Goal: Navigation & Orientation: Find specific page/section

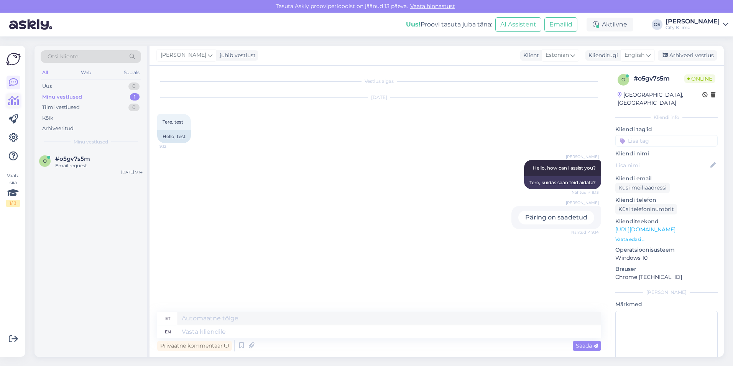
click at [14, 104] on icon at bounding box center [13, 100] width 11 height 9
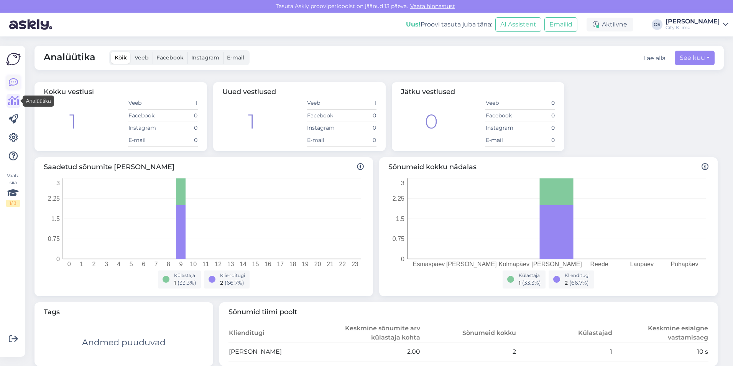
click at [14, 76] on link at bounding box center [14, 83] width 14 height 14
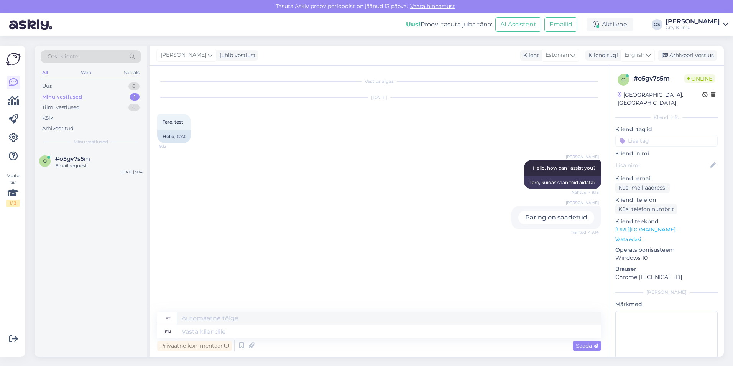
click at [15, 109] on div at bounding box center [14, 119] width 14 height 87
click at [16, 105] on icon at bounding box center [13, 100] width 11 height 9
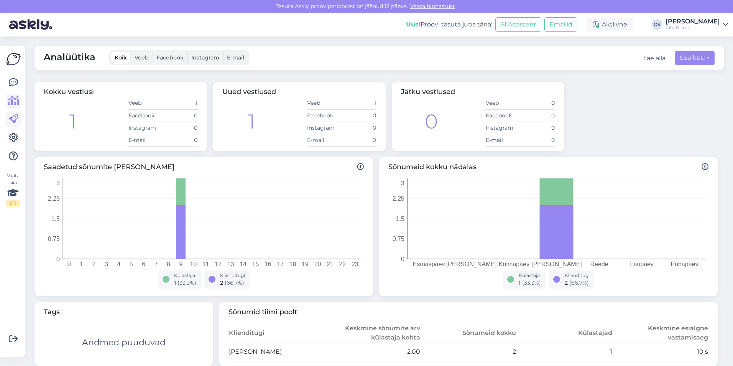
click at [15, 118] on icon at bounding box center [13, 119] width 9 height 9
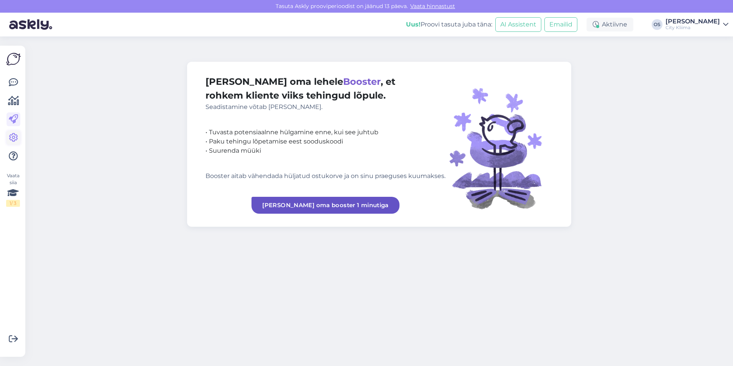
click at [10, 139] on icon at bounding box center [13, 137] width 9 height 9
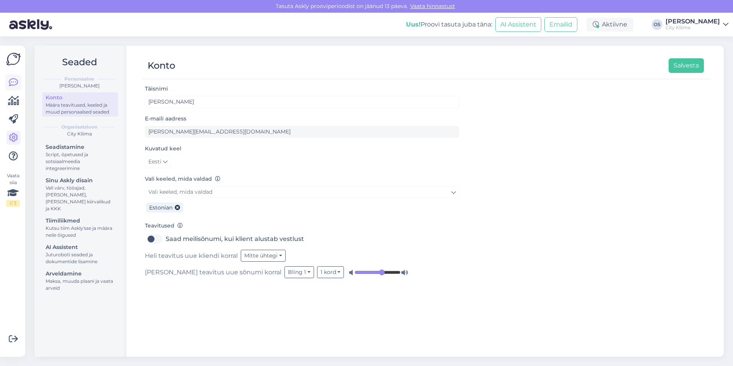
click at [12, 81] on icon at bounding box center [13, 82] width 9 height 9
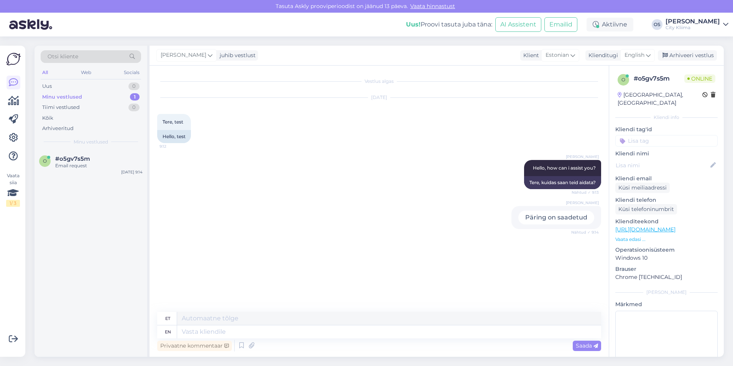
drag, startPoint x: 323, startPoint y: 141, endPoint x: 114, endPoint y: 139, distance: 209.4
click at [323, 141] on div "[DATE] Tere, test 9:12 Hello, test" at bounding box center [379, 120] width 444 height 62
click at [82, 220] on div "o #o5gv7s5m Email request [DATE] 9:14" at bounding box center [91, 253] width 113 height 207
